Goal: Transaction & Acquisition: Purchase product/service

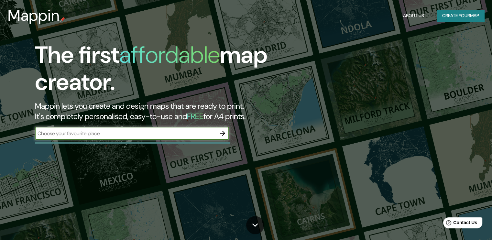
click at [175, 132] on input "text" at bounding box center [125, 133] width 181 height 7
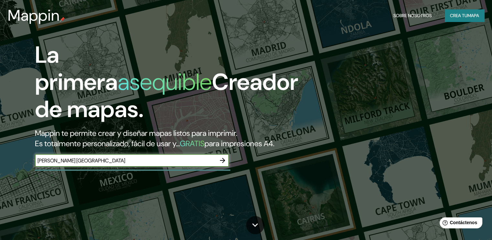
type input "[PERSON_NAME] [GEOGRAPHIC_DATA]"
click at [225, 164] on icon "button" at bounding box center [223, 161] width 8 height 8
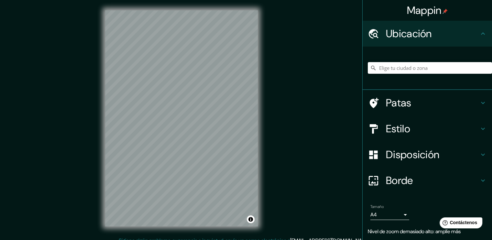
click at [394, 60] on div at bounding box center [430, 68] width 124 height 32
click at [395, 63] on input "Elige tu ciudad o zona" at bounding box center [430, 68] width 124 height 12
paste input "Camino al pueblo de [GEOGRAPHIC_DATA], [GEOGRAPHIC_DATA], Ver"
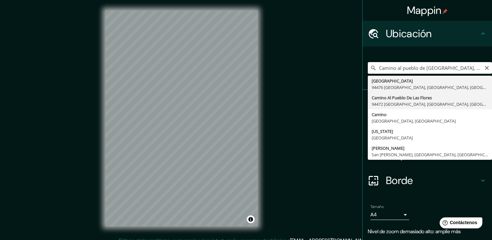
type input "[GEOGRAPHIC_DATA], 94472 [GEOGRAPHIC_DATA], [GEOGRAPHIC_DATA], [GEOGRAPHIC_DATA]"
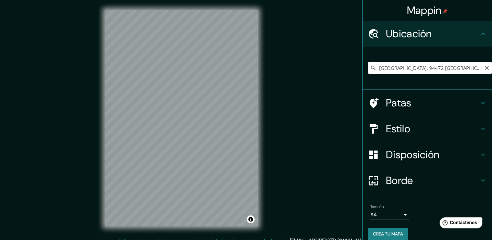
click at [466, 70] on input "[GEOGRAPHIC_DATA], 94472 [GEOGRAPHIC_DATA], [GEOGRAPHIC_DATA], [GEOGRAPHIC_DATA]" at bounding box center [430, 68] width 124 height 12
drag, startPoint x: 376, startPoint y: 66, endPoint x: 387, endPoint y: 64, distance: 10.8
click at [387, 64] on input "[GEOGRAPHIC_DATA], 94472 [GEOGRAPHIC_DATA], [GEOGRAPHIC_DATA], [GEOGRAPHIC_DATA]" at bounding box center [430, 68] width 124 height 12
drag, startPoint x: 374, startPoint y: 64, endPoint x: 495, endPoint y: 54, distance: 120.8
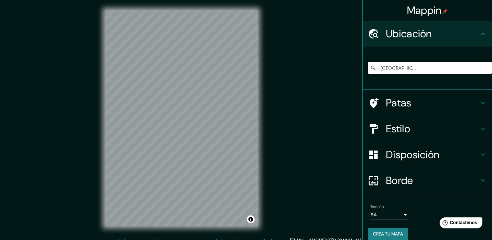
click at [492, 54] on html "Mappin Ubicación [GEOGRAPHIC_DATA] [GEOGRAPHIC_DATA], [GEOGRAPHIC_DATA], [GEOGR…" at bounding box center [246, 120] width 492 height 240
paste input "[GEOGRAPHIC_DATA], 94472 [GEOGRAPHIC_DATA], [GEOGRAPHIC_DATA], [GEOGRAPHIC_DATA]"
type input "[GEOGRAPHIC_DATA], 94472 [GEOGRAPHIC_DATA], [GEOGRAPHIC_DATA], [GEOGRAPHIC_DATA]"
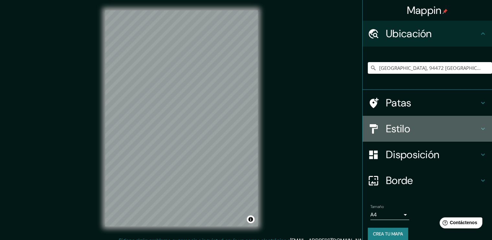
click at [464, 122] on h4 "Estilo" at bounding box center [432, 128] width 93 height 13
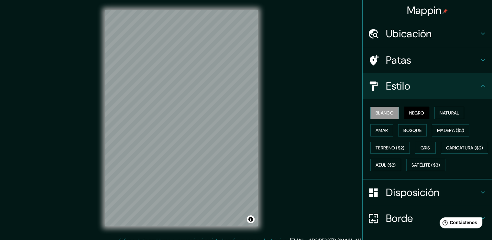
click at [414, 114] on font "Negro" at bounding box center [417, 113] width 15 height 6
click at [452, 112] on font "Natural" at bounding box center [449, 113] width 19 height 6
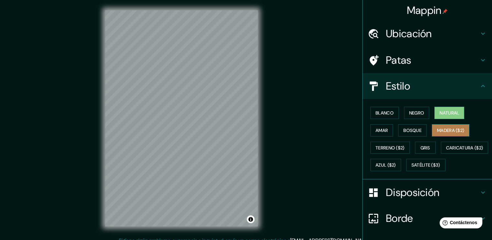
click at [446, 127] on font "Madera ($2)" at bounding box center [450, 130] width 27 height 8
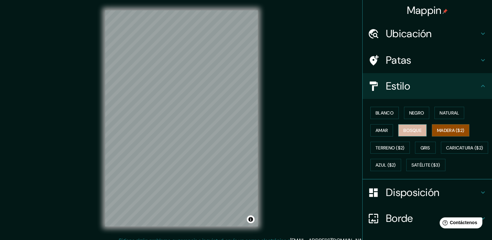
click at [404, 125] on button "Bosque" at bounding box center [413, 130] width 28 height 12
click at [376, 128] on font "Amar" at bounding box center [382, 131] width 12 height 6
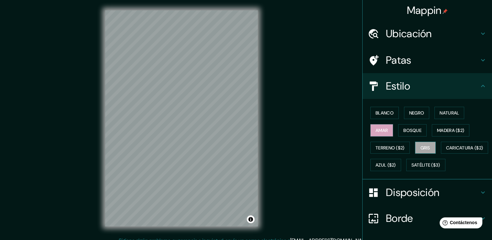
click at [419, 142] on button "Gris" at bounding box center [425, 148] width 21 height 12
click at [448, 126] on font "Madera ($2)" at bounding box center [450, 130] width 27 height 8
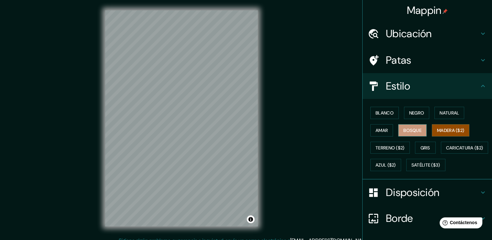
click at [419, 128] on button "Bosque" at bounding box center [413, 130] width 28 height 12
click at [386, 126] on button "Amar" at bounding box center [382, 130] width 23 height 12
